Goal: Navigation & Orientation: Find specific page/section

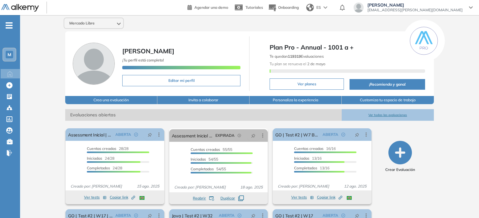
click at [10, 54] on span "M" at bounding box center [10, 54] width 4 height 5
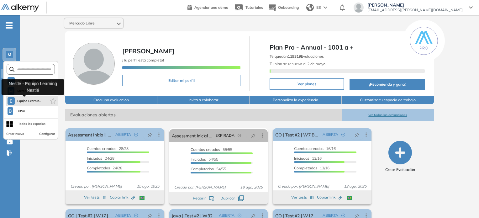
click at [30, 102] on span "Equipo Learnin..." at bounding box center [29, 100] width 24 height 5
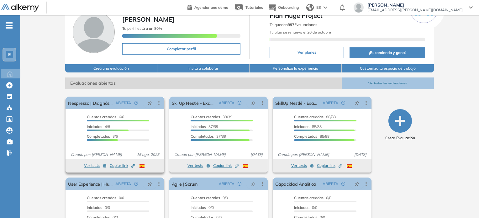
scroll to position [63, 0]
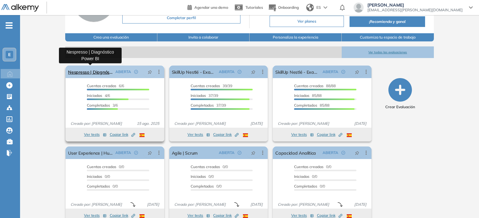
click at [103, 74] on link "Nespresso | Diagnóstico Power BI" at bounding box center [90, 72] width 45 height 13
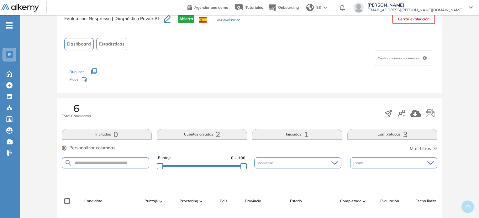
scroll to position [31, 0]
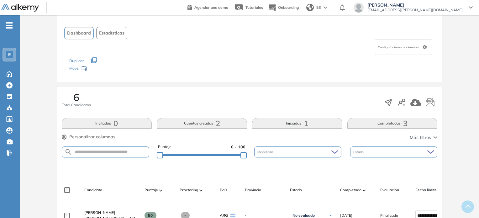
click at [81, 34] on span "Dashboard" at bounding box center [79, 33] width 24 height 7
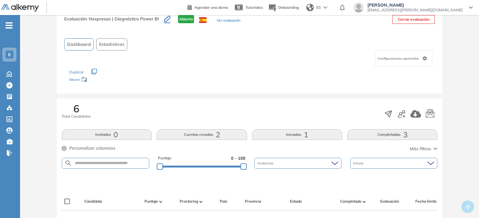
scroll to position [0, 0]
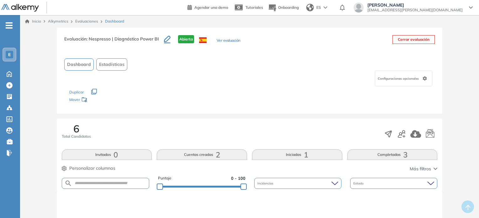
click at [87, 22] on link "Evaluaciones" at bounding box center [86, 21] width 23 height 5
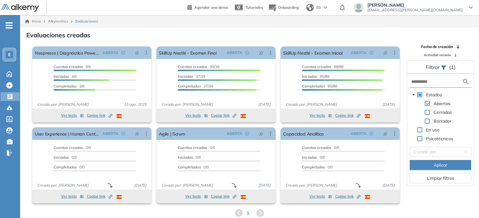
click at [8, 50] on div "E" at bounding box center [9, 54] width 13 height 13
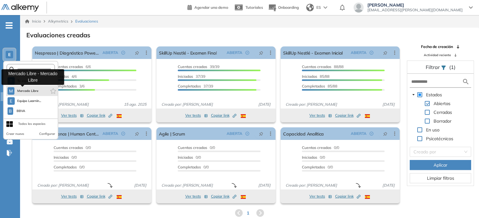
click at [32, 92] on span "Mercado Libre" at bounding box center [28, 90] width 22 height 5
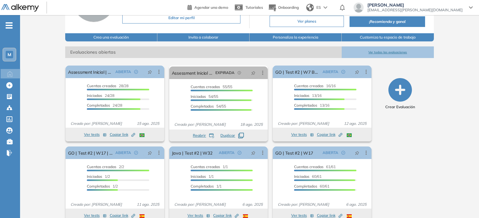
scroll to position [74, 0]
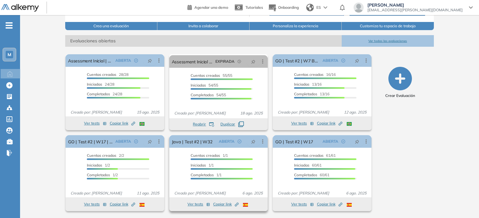
click at [228, 203] on span "Copiar link Created by potrace 1.16, written by [PERSON_NAME] [DATE]-[DATE]" at bounding box center [225, 204] width 25 height 6
